Goal: Entertainment & Leisure: Consume media (video, audio)

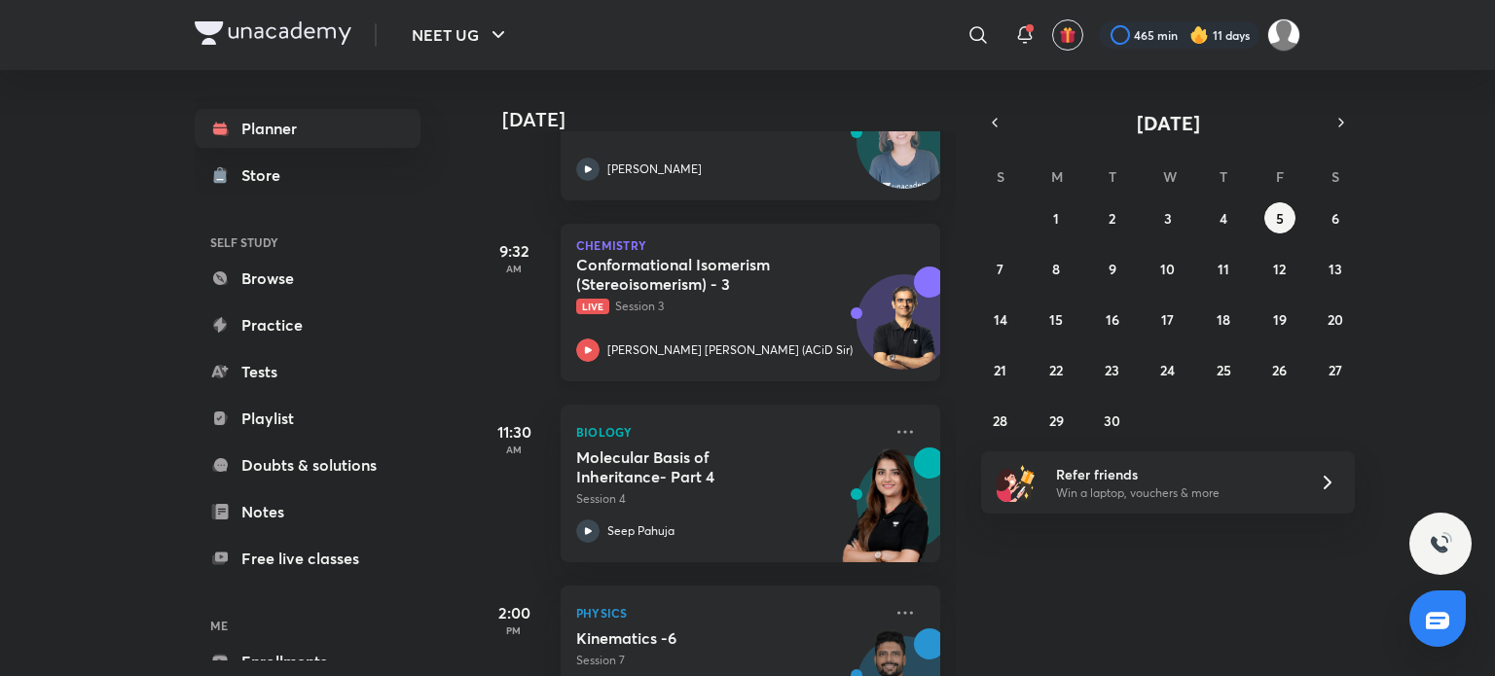
click at [733, 305] on p "Live Session 3" at bounding box center [729, 307] width 306 height 18
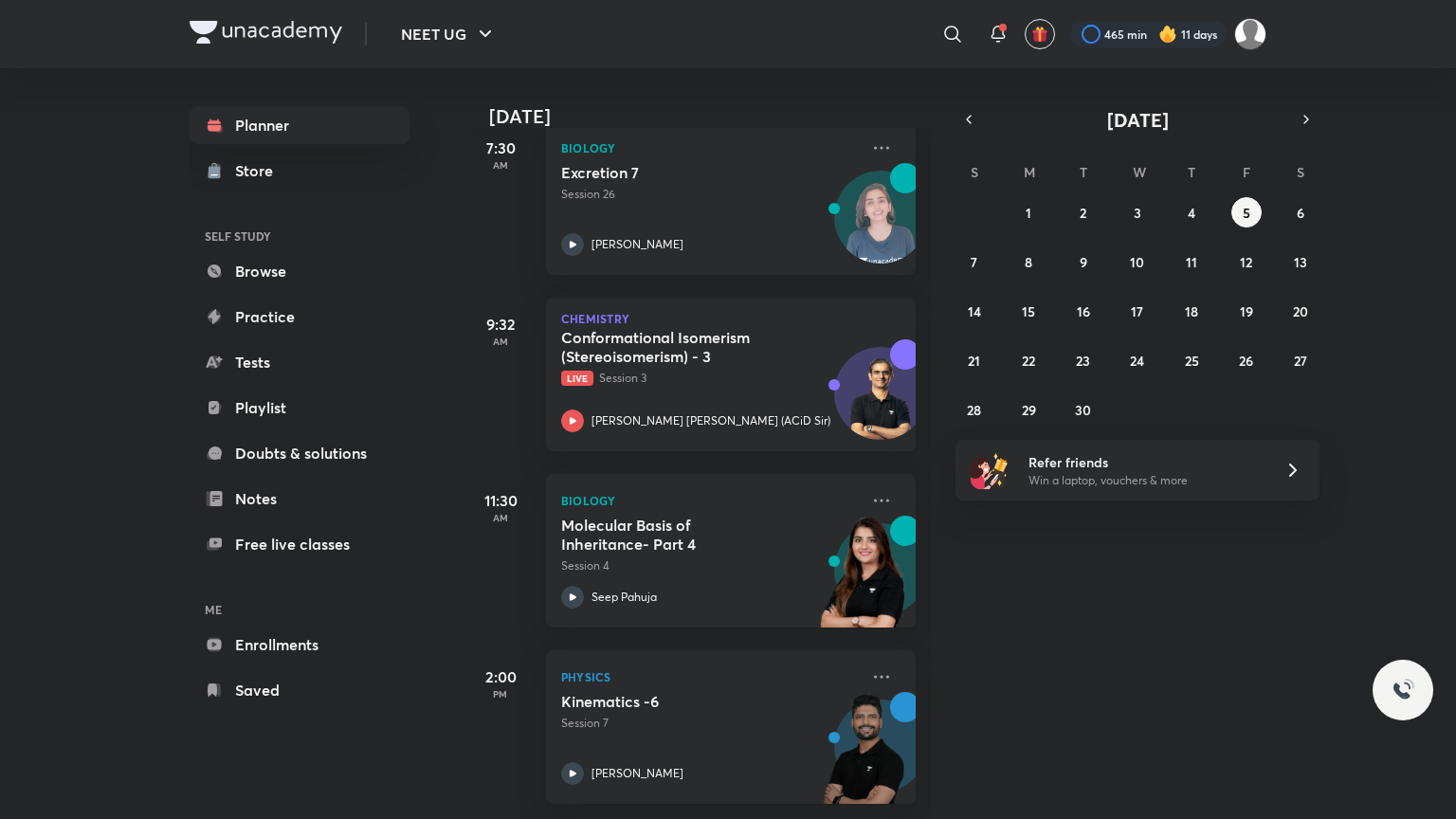
scroll to position [306, 0]
